Goal: Information Seeking & Learning: Learn about a topic

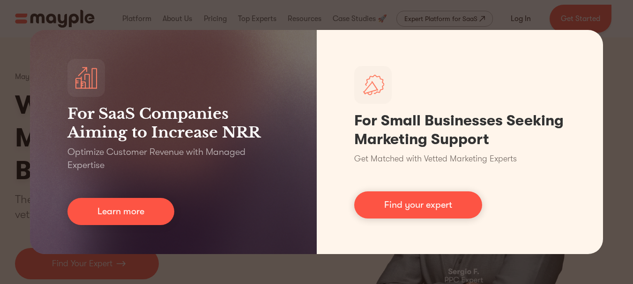
click at [617, 57] on div "For SaaS Companies Aiming to Increase NRR Optimize Customer Revenue with Manage…" at bounding box center [316, 142] width 633 height 284
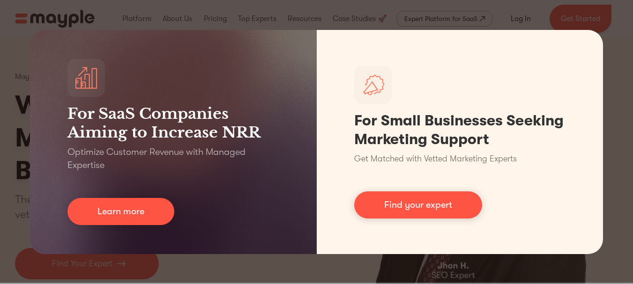
click at [282, 277] on div "For SaaS Companies Aiming to Increase NRR Optimize Customer Revenue with Manage…" at bounding box center [316, 142] width 633 height 284
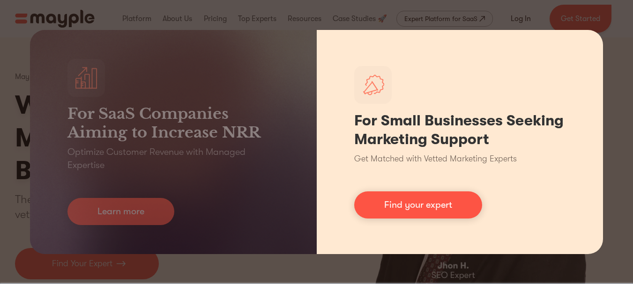
click at [590, 40] on div "For Small Businesses Seeking Marketing Support Get Matched with Vetted Marketin…" at bounding box center [460, 142] width 287 height 224
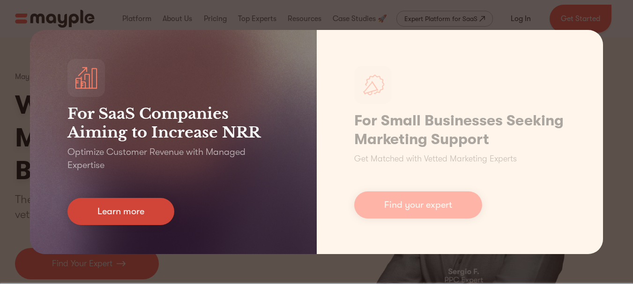
click at [112, 211] on link "Learn more" at bounding box center [120, 211] width 107 height 27
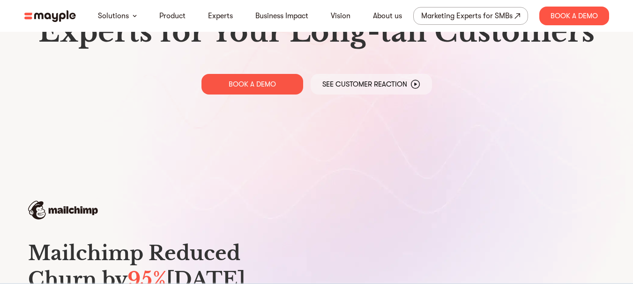
scroll to position [94, 0]
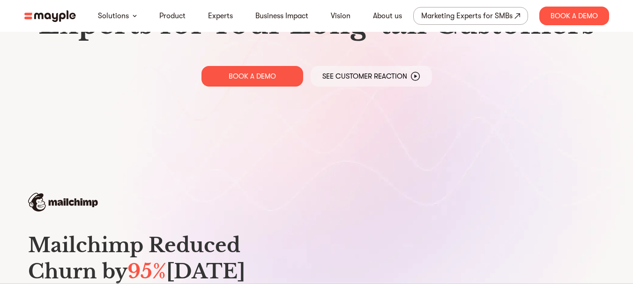
click at [25, 12] on img at bounding box center [50, 16] width 52 height 12
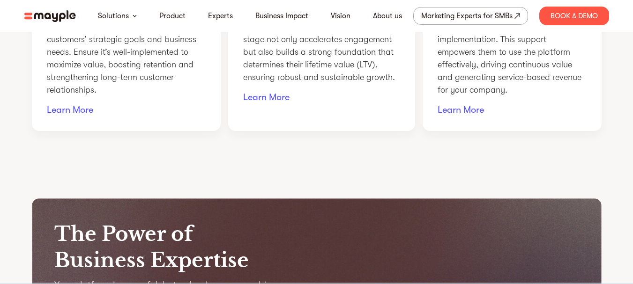
scroll to position [794, 0]
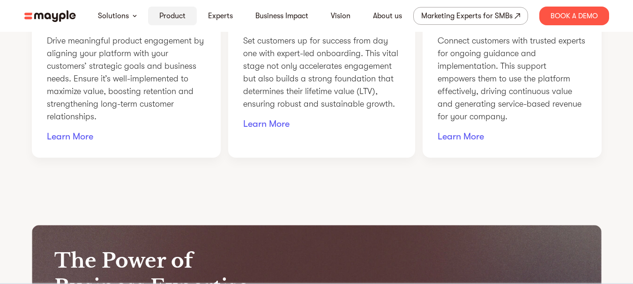
click at [173, 14] on link "Product" at bounding box center [172, 15] width 26 height 11
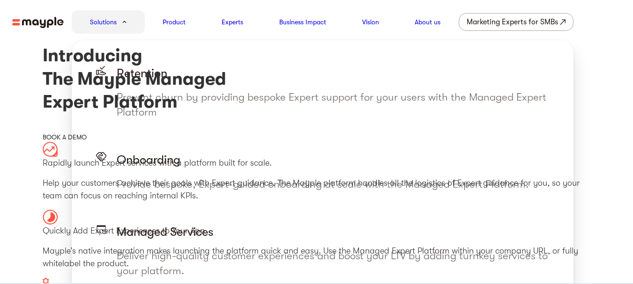
click at [125, 18] on div "Solutions" at bounding box center [108, 21] width 73 height 23
click at [100, 21] on link "Solutions" at bounding box center [103, 21] width 27 height 11
click at [112, 15] on div "Solutions" at bounding box center [108, 21] width 73 height 23
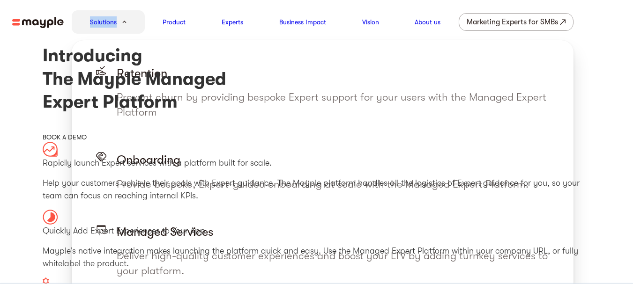
click at [113, 15] on div "Solutions" at bounding box center [108, 21] width 73 height 23
